Goal: Find specific fact: Locate a discrete piece of known information

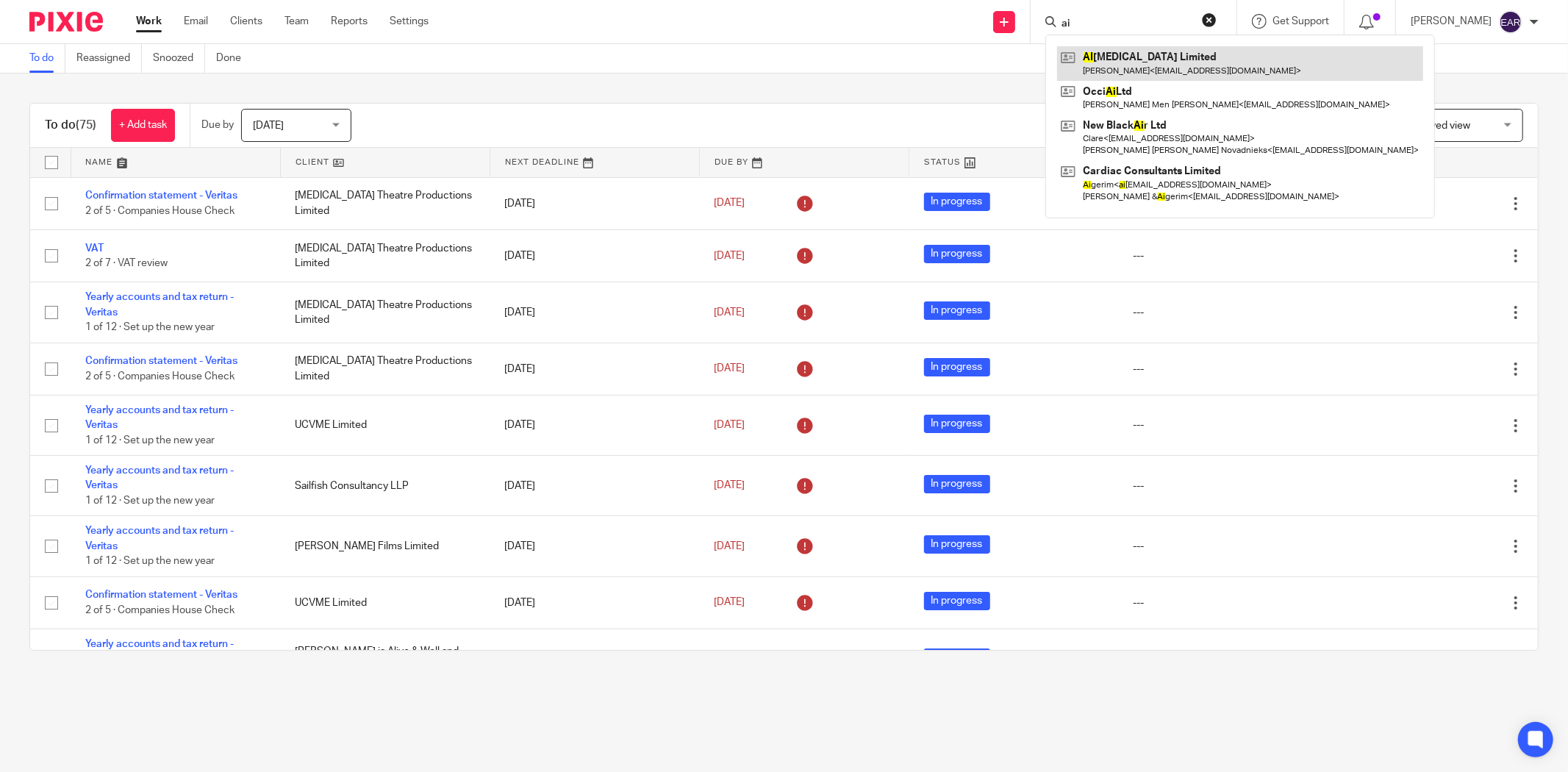
type input "ai"
click at [1148, 60] on link at bounding box center [1240, 63] width 366 height 34
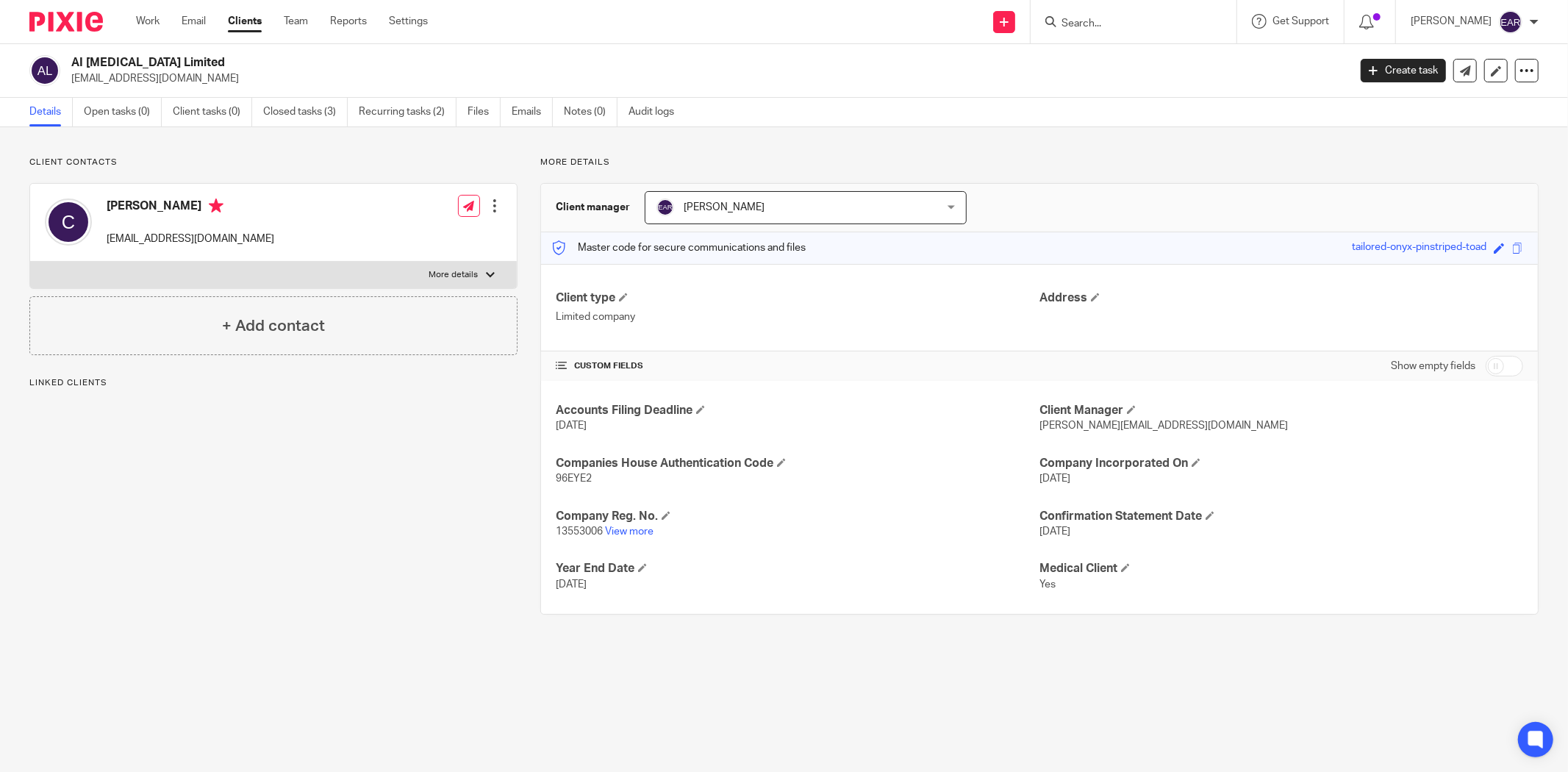
click at [566, 532] on span "13553006" at bounding box center [579, 532] width 47 height 10
copy p "13553006"
click at [572, 478] on span "96EYE2" at bounding box center [573, 479] width 36 height 10
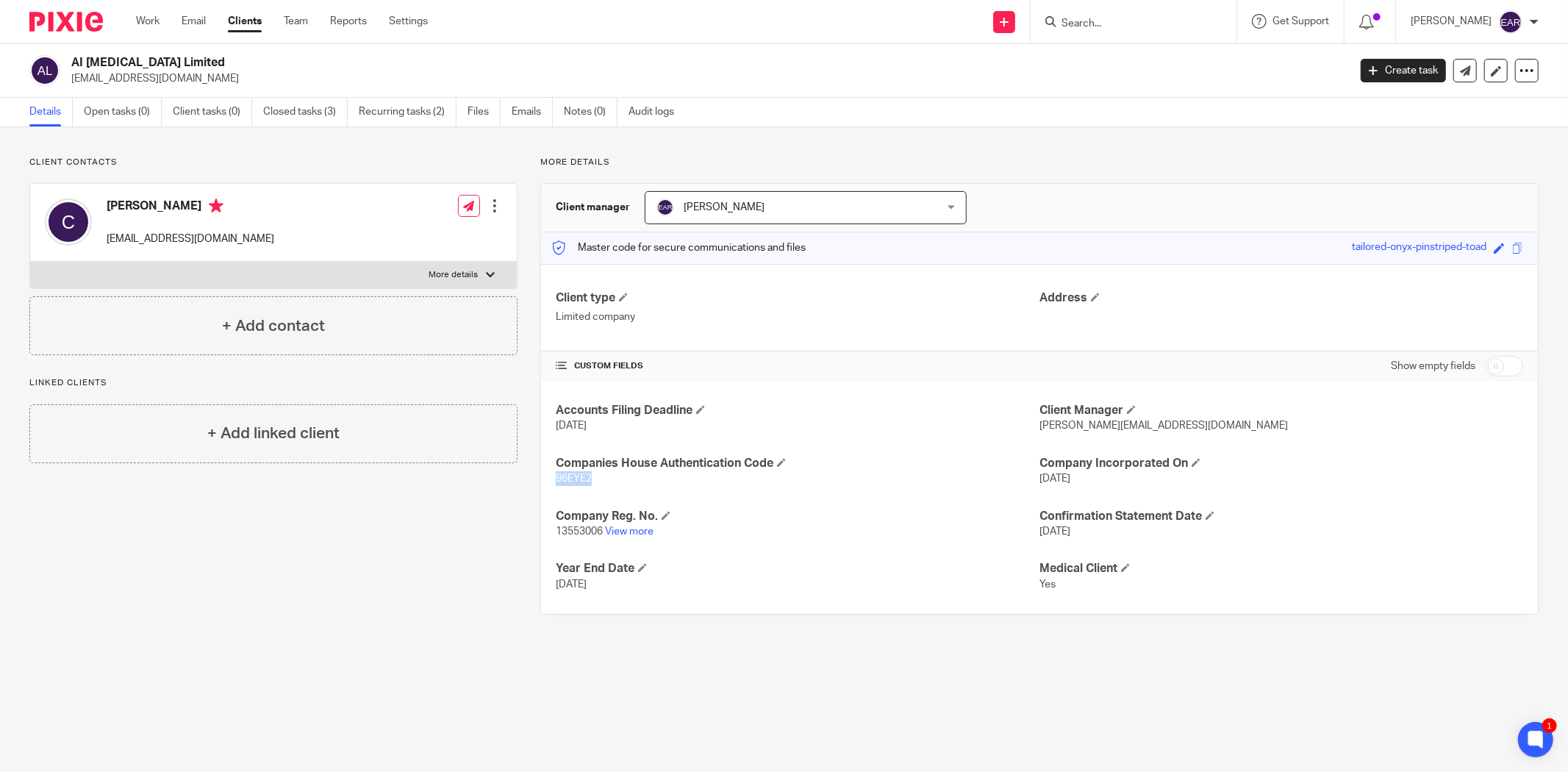
copy span "96EYE2"
